Goal: Task Accomplishment & Management: Use online tool/utility

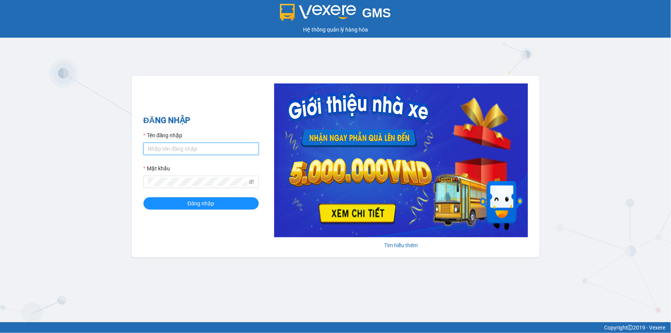
click at [192, 154] on input "Tên đăng nhập" at bounding box center [201, 149] width 115 height 12
type input "thuytran.tienoanh"
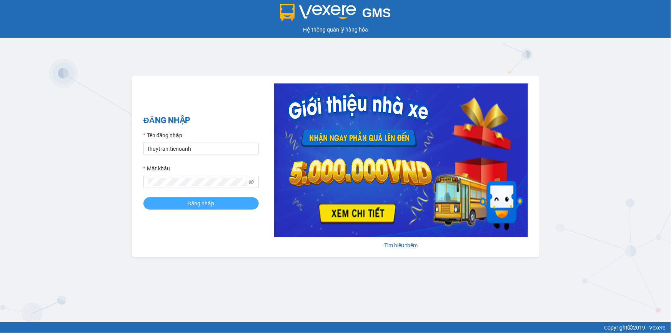
click at [176, 200] on button "Đăng nhập" at bounding box center [201, 203] width 115 height 12
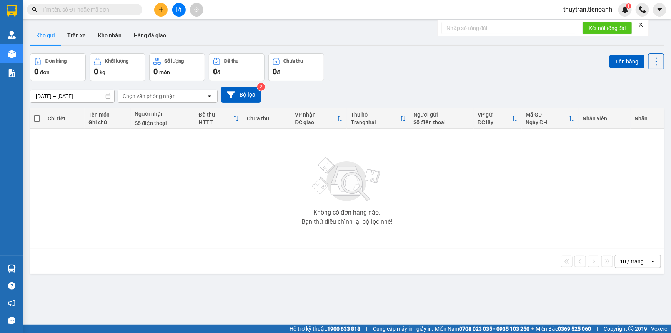
paste input "0984792060"
type input "0984792060"
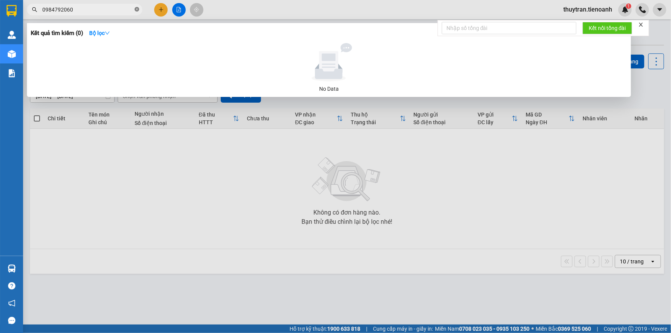
click at [135, 9] on icon "close-circle" at bounding box center [137, 9] width 5 height 5
